Goal: Complete application form

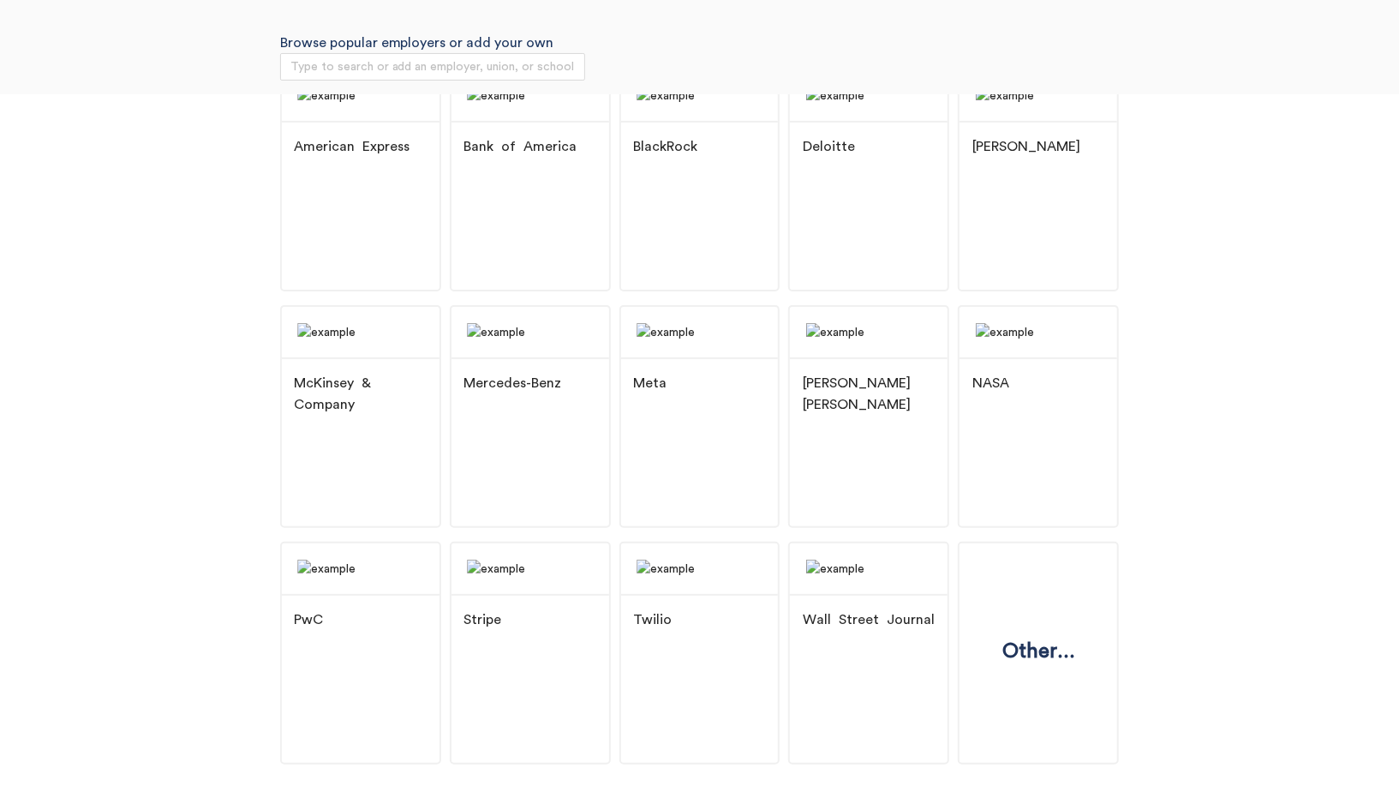
scroll to position [181, 0]
click at [584, 647] on div "Stripe" at bounding box center [530, 620] width 158 height 54
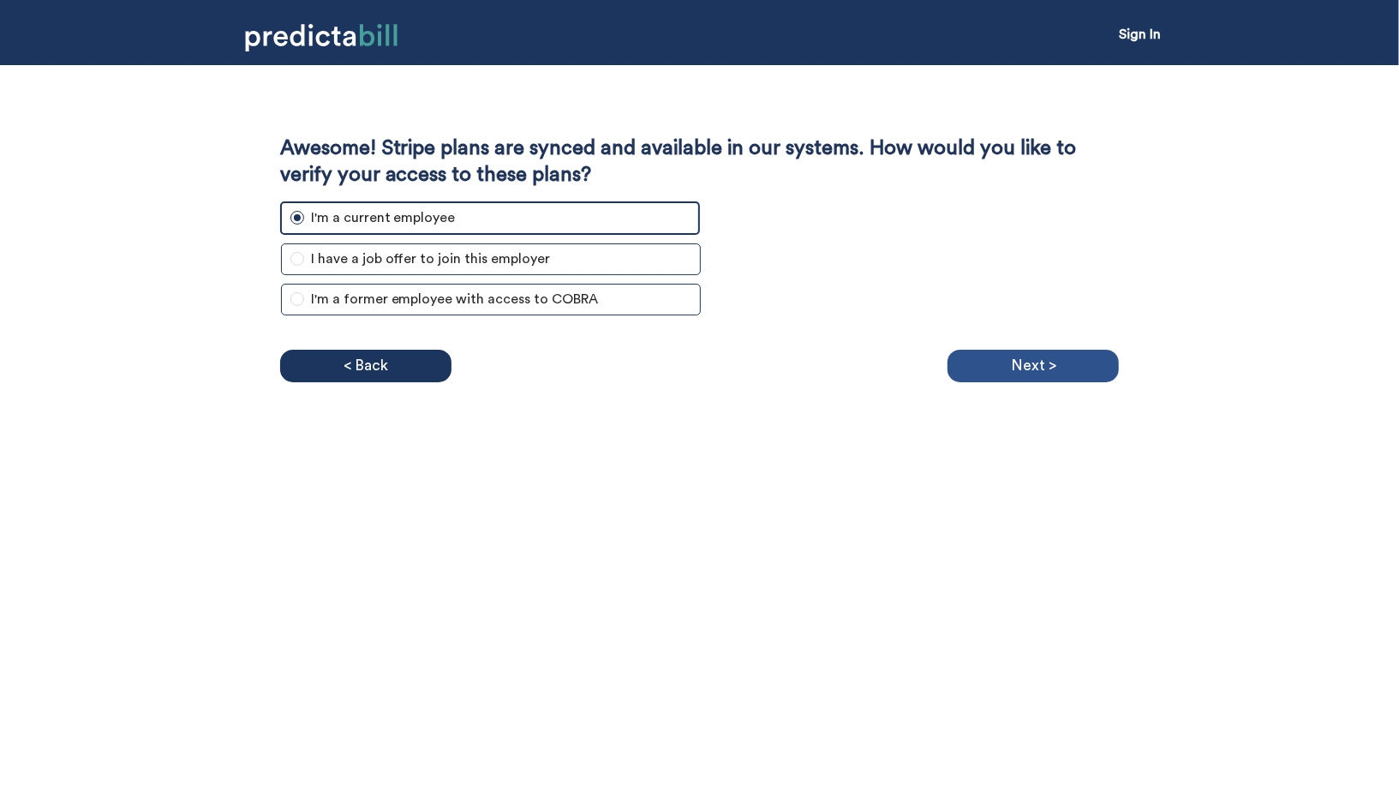
click at [1079, 368] on div "Next >" at bounding box center [1033, 366] width 171 height 33
click at [1064, 362] on div "Next >" at bounding box center [1033, 366] width 171 height 33
